Goal: Find specific page/section: Find specific page/section

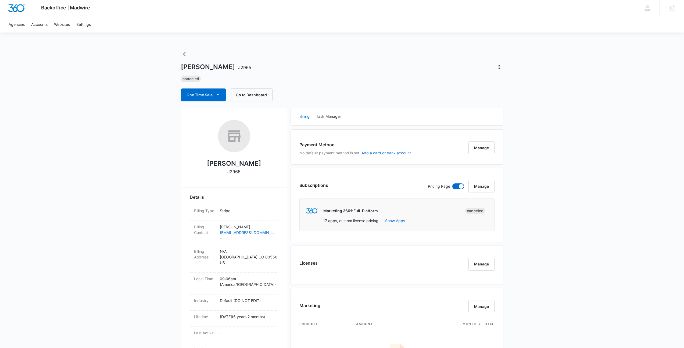
click at [438, 37] on div "Backoffice | Madwire Apps Settings [PERSON_NAME] [PERSON_NAME][EMAIL_ADDRESS][P…" at bounding box center [342, 352] width 684 height 704
drag, startPoint x: 140, startPoint y: 89, endPoint x: 142, endPoint y: 86, distance: 3.4
click at [140, 89] on div "Backoffice | Madwire Apps Settings [PERSON_NAME] [PERSON_NAME][EMAIL_ADDRESS][P…" at bounding box center [342, 352] width 684 height 704
click at [337, 83] on div "[PERSON_NAME] J2965 Canceled One Time Sale Go to Dashboard" at bounding box center [342, 76] width 322 height 52
click at [65, 23] on link "Websites" at bounding box center [62, 24] width 22 height 16
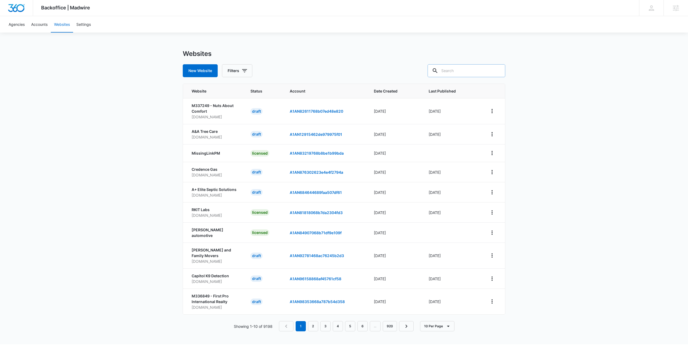
click at [457, 69] on input "text" at bounding box center [466, 70] width 78 height 13
paste input "IDbd635edc6fdd4f63b84057376b50d124"
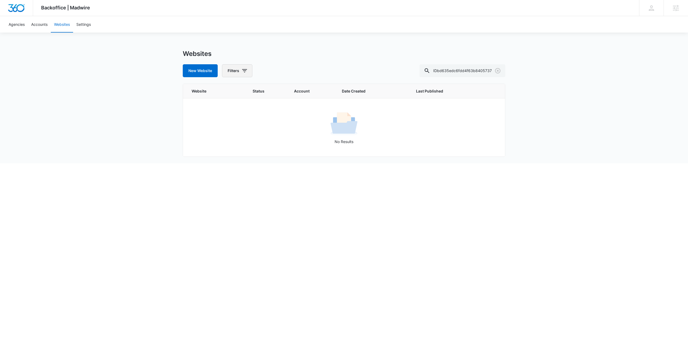
click at [243, 73] on icon "button" at bounding box center [244, 70] width 6 height 6
click at [341, 67] on div "New Website Filters IDbd635edc6fdd4f63b84057376b50d124" at bounding box center [344, 70] width 322 height 13
click at [314, 60] on div "Websites New Website Filters IDbd635edc6fdd4f63b84057376b50d124" at bounding box center [344, 63] width 322 height 27
click at [457, 71] on input "IDbd635edc6fdd4f63b84057376b50d124" at bounding box center [462, 70] width 86 height 13
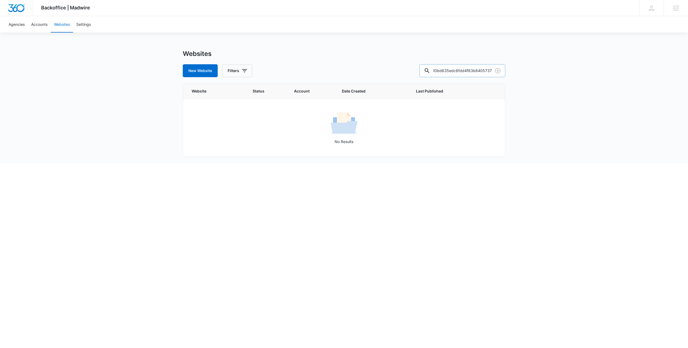
click at [451, 70] on input "IDbd635edc6fdd4f63b84057376b50d124" at bounding box center [462, 70] width 86 height 13
drag, startPoint x: 451, startPoint y: 70, endPoint x: 431, endPoint y: 70, distance: 19.4
click at [431, 70] on div "New Website Filters IDbd635edc6fdd4f63b84057376b50d124" at bounding box center [344, 70] width 322 height 13
type input "bd635edc6fdd4f63b84057376b50d124"
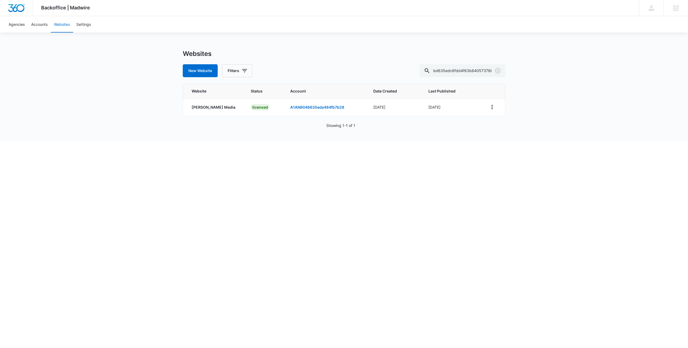
click at [555, 74] on div "Backoffice | Madwire Apps Settings [PERSON_NAME] [PERSON_NAME][EMAIL_ADDRESS][P…" at bounding box center [344, 70] width 688 height 141
click at [574, 80] on div "Backoffice | Madwire Apps Settings [PERSON_NAME] [PERSON_NAME][EMAIL_ADDRESS][P…" at bounding box center [344, 70] width 688 height 141
click at [573, 81] on div "Backoffice | Madwire Apps Settings [PERSON_NAME] [PERSON_NAME][EMAIL_ADDRESS][P…" at bounding box center [344, 70] width 688 height 141
click at [572, 81] on div "Backoffice | Madwire Apps Settings [PERSON_NAME] [PERSON_NAME][EMAIL_ADDRESS][P…" at bounding box center [344, 70] width 688 height 141
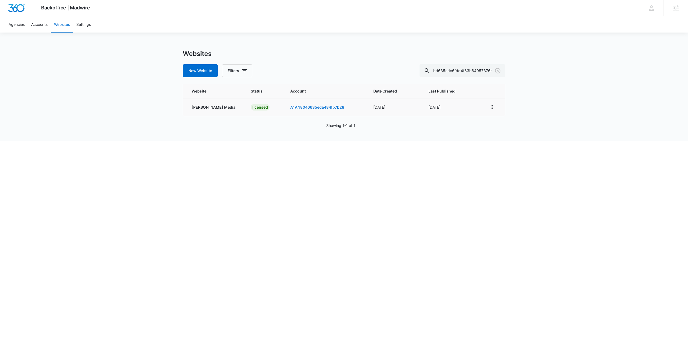
click at [309, 107] on link "A1AN8046635eda484fb7b28" at bounding box center [317, 107] width 54 height 5
click at [492, 106] on icon "View More" at bounding box center [491, 107] width 1 height 4
click at [516, 129] on link "Edit Website" at bounding box center [505, 130] width 22 height 5
